Goal: Entertainment & Leisure: Consume media (video, audio)

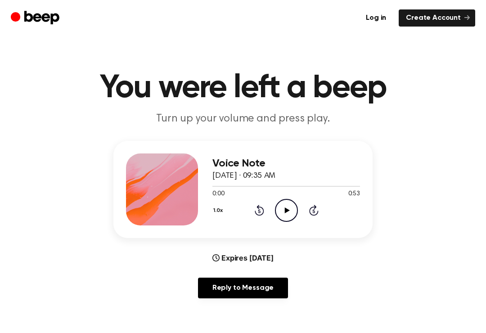
click at [285, 207] on icon "Play Audio" at bounding box center [286, 210] width 23 height 23
click at [294, 205] on icon "Play Audio" at bounding box center [286, 210] width 23 height 23
click at [281, 203] on icon "Pause Audio" at bounding box center [286, 210] width 23 height 23
click at [222, 182] on div at bounding box center [286, 185] width 148 height 7
click at [213, 183] on div at bounding box center [286, 185] width 148 height 7
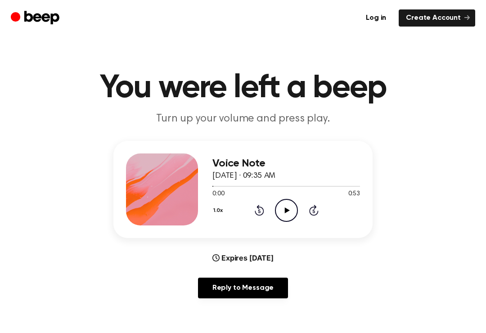
click at [285, 211] on icon at bounding box center [286, 210] width 5 height 6
click at [286, 208] on icon at bounding box center [286, 210] width 5 height 6
click at [287, 203] on icon "Play Audio" at bounding box center [286, 210] width 23 height 23
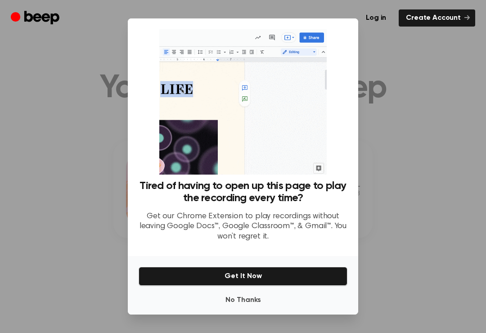
click at [442, 204] on div at bounding box center [243, 166] width 486 height 333
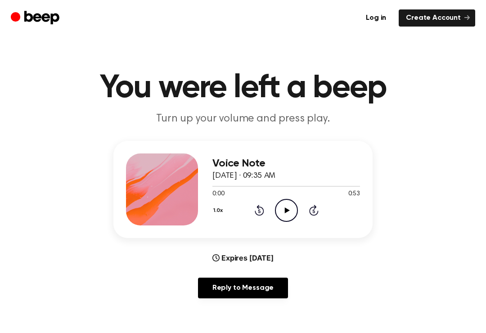
click at [299, 202] on div "1.0x Rewind 5 seconds Play Audio Skip 5 seconds" at bounding box center [286, 210] width 148 height 23
click at [290, 209] on icon "Play Audio" at bounding box center [286, 210] width 23 height 23
